Goal: Task Accomplishment & Management: Complete application form

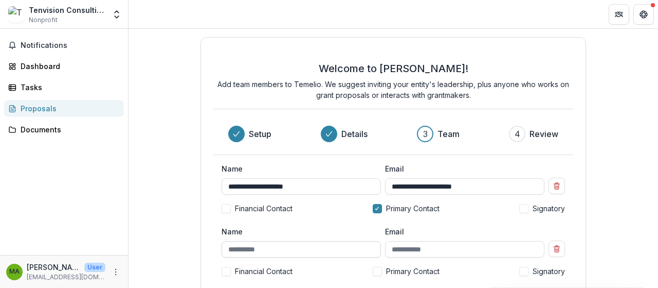
scroll to position [87, 0]
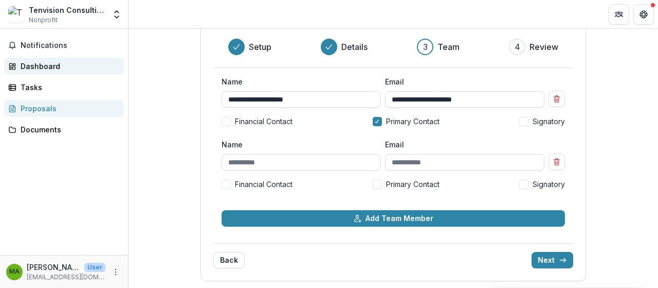
click at [74, 67] on div "Dashboard" at bounding box center [68, 66] width 95 height 11
click at [284, 167] on input "Name" at bounding box center [301, 162] width 159 height 16
click at [560, 268] on div "**********" at bounding box center [394, 115] width 386 height 331
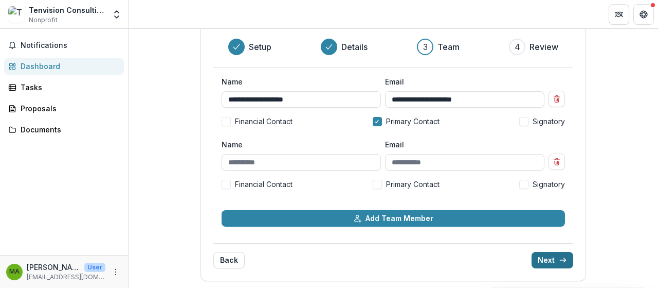
click at [555, 261] on button "Next" at bounding box center [553, 260] width 42 height 16
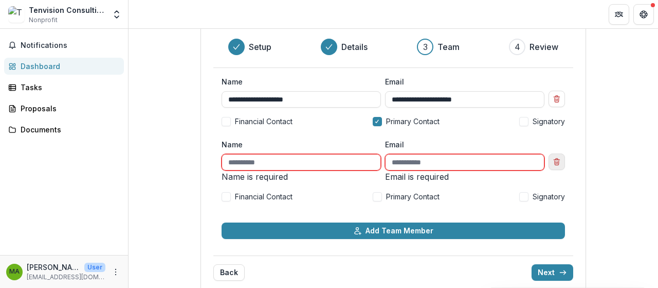
click at [554, 156] on button "Remove team member" at bounding box center [557, 161] width 16 height 16
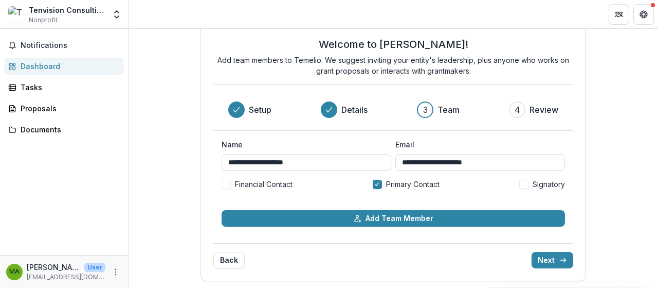
click at [560, 254] on button "Next" at bounding box center [553, 260] width 42 height 16
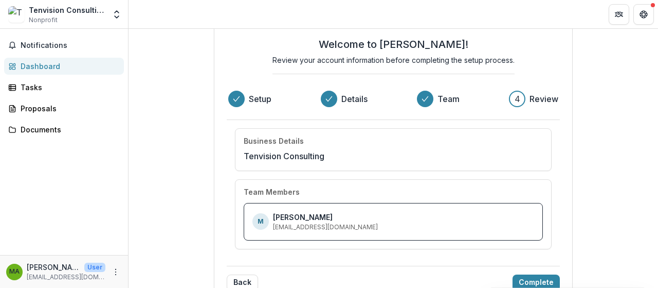
click at [558, 256] on div "Welcome to [PERSON_NAME]! Review your account information before completing the…" at bounding box center [394, 158] width 360 height 291
click at [539, 277] on button "Complete" at bounding box center [536, 282] width 47 height 16
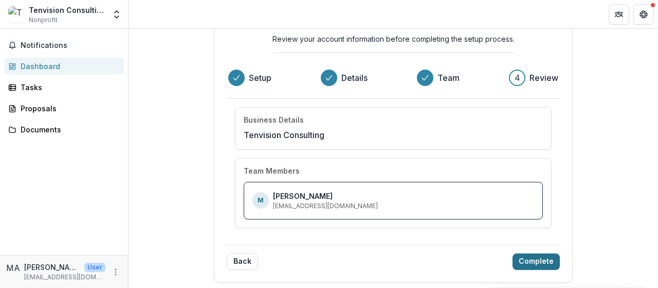
click at [538, 258] on button "Complete" at bounding box center [536, 261] width 47 height 16
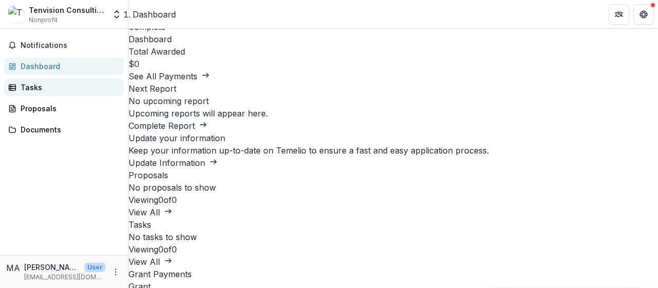
click at [57, 87] on div "Tasks" at bounding box center [68, 87] width 95 height 11
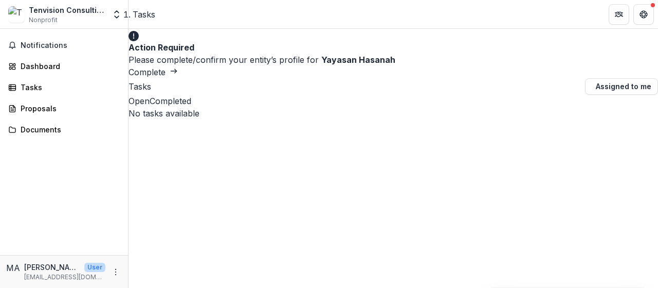
click at [178, 66] on button "Complete" at bounding box center [153, 72] width 49 height 12
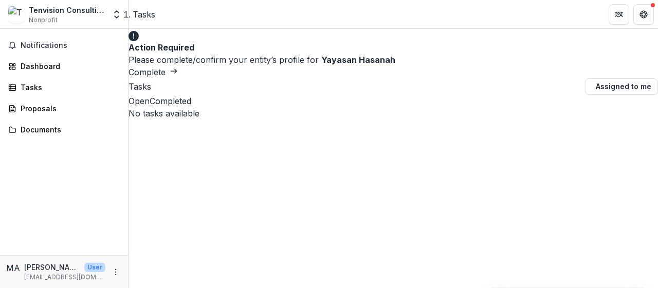
type input "*"
type input "*******"
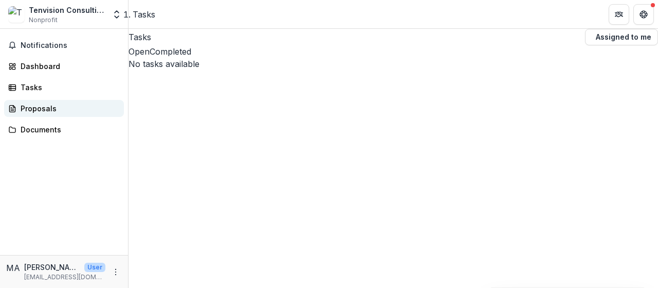
click at [51, 107] on div "Proposals" at bounding box center [68, 108] width 95 height 11
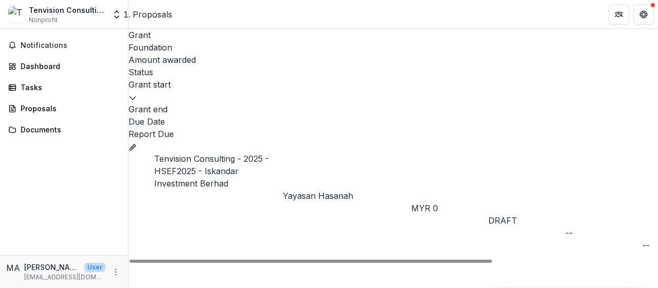
click at [590, 226] on div "--" at bounding box center [604, 232] width 77 height 12
click at [137, 143] on icon "Grant 358b7804-0d51-4c96-ba89-adaa546fc2d9" at bounding box center [133, 147] width 8 height 8
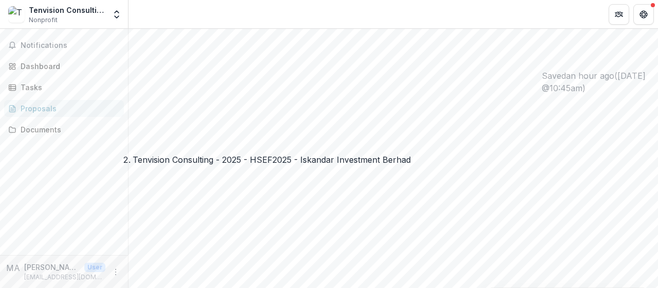
scroll to position [360, 0]
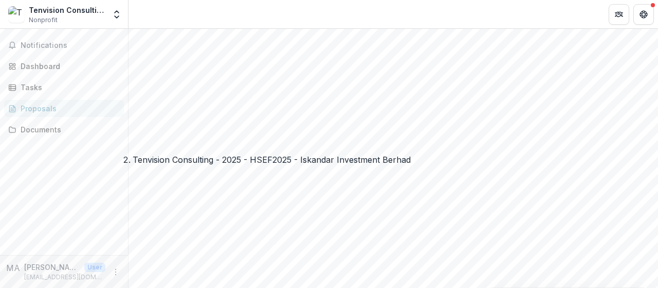
click at [126, 213] on div "Notifications Dashboard Tasks Proposals Documents" at bounding box center [64, 142] width 128 height 226
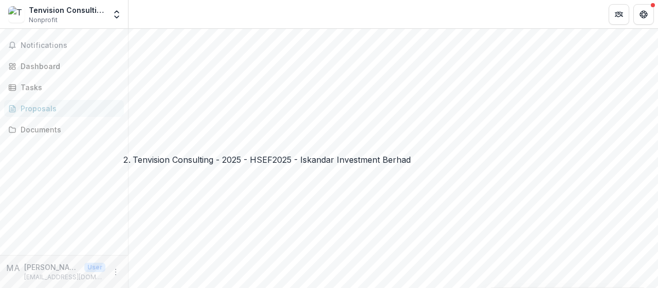
scroll to position [926, 0]
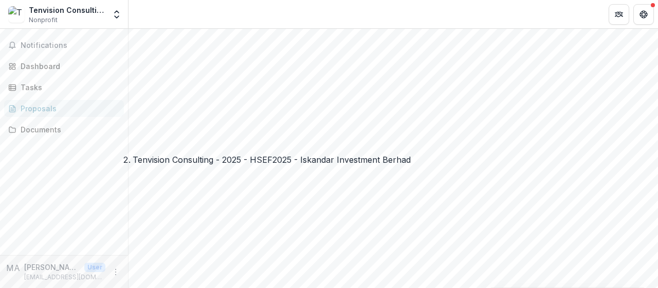
scroll to position [51, 0]
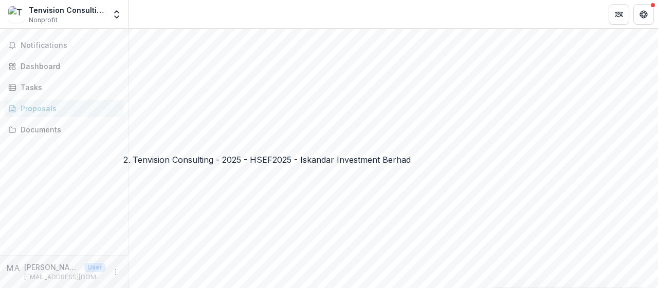
scroll to position [1080, 0]
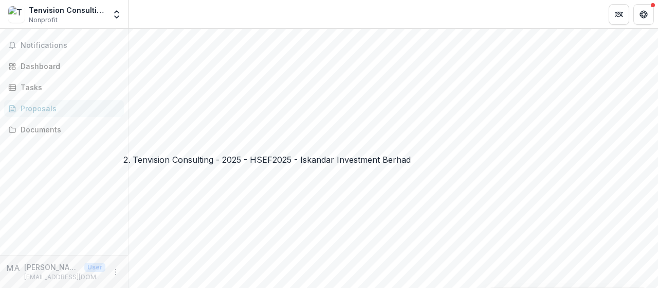
type input "*"
type input "**********"
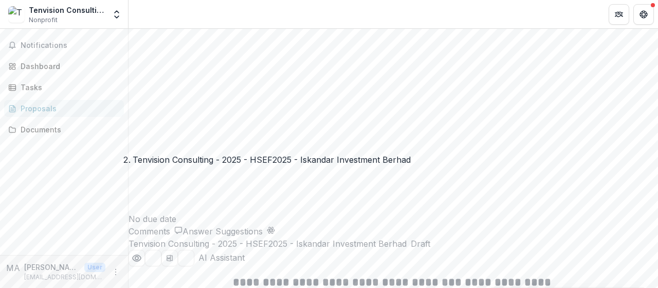
scroll to position [1337, 0]
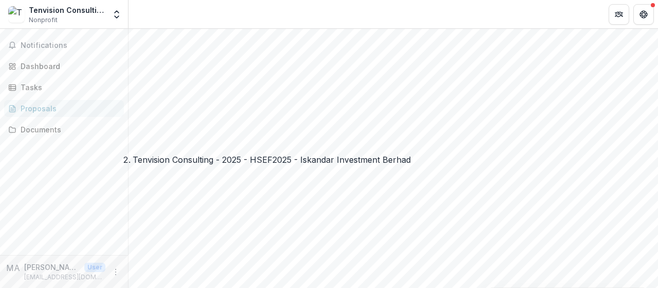
scroll to position [341, 0]
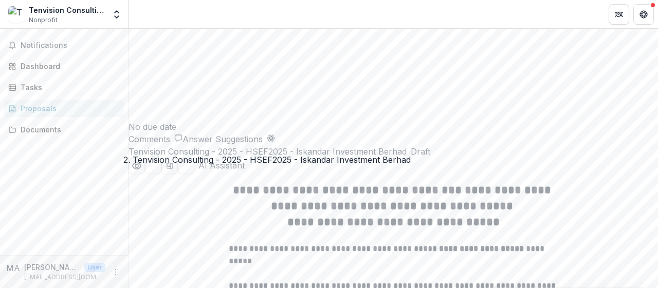
scroll to position [1492, 0]
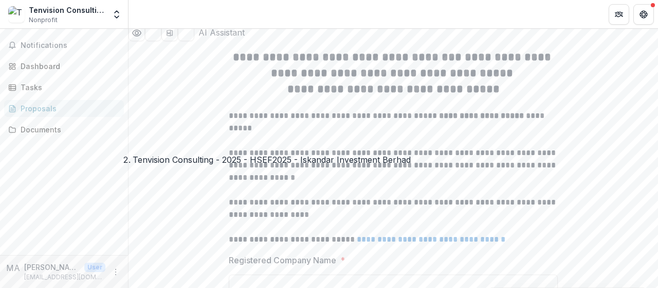
scroll to position [1595, 0]
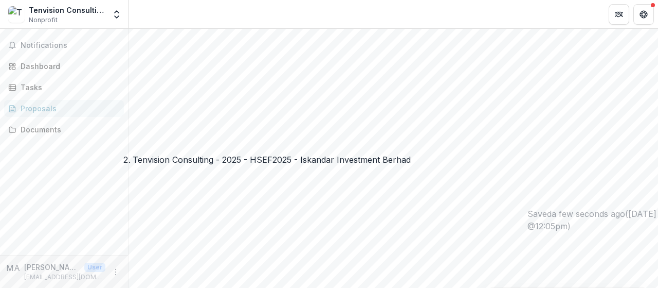
scroll to position [0, 0]
